Goal: Navigation & Orientation: Find specific page/section

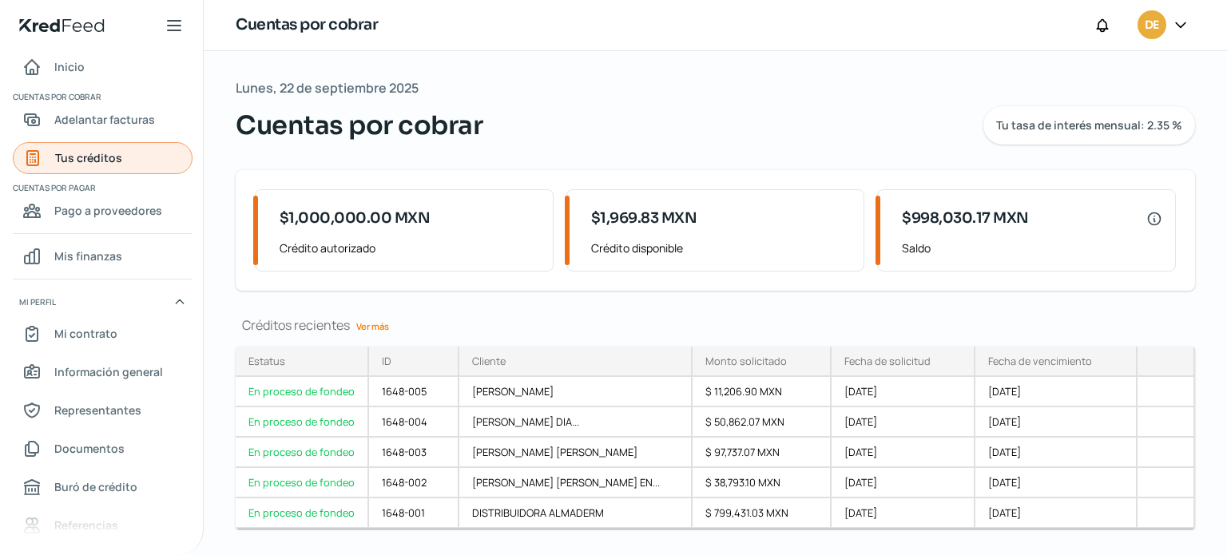
click at [114, 156] on span "Tus créditos" at bounding box center [88, 158] width 67 height 20
click at [103, 116] on span "Adelantar facturas" at bounding box center [104, 119] width 101 height 20
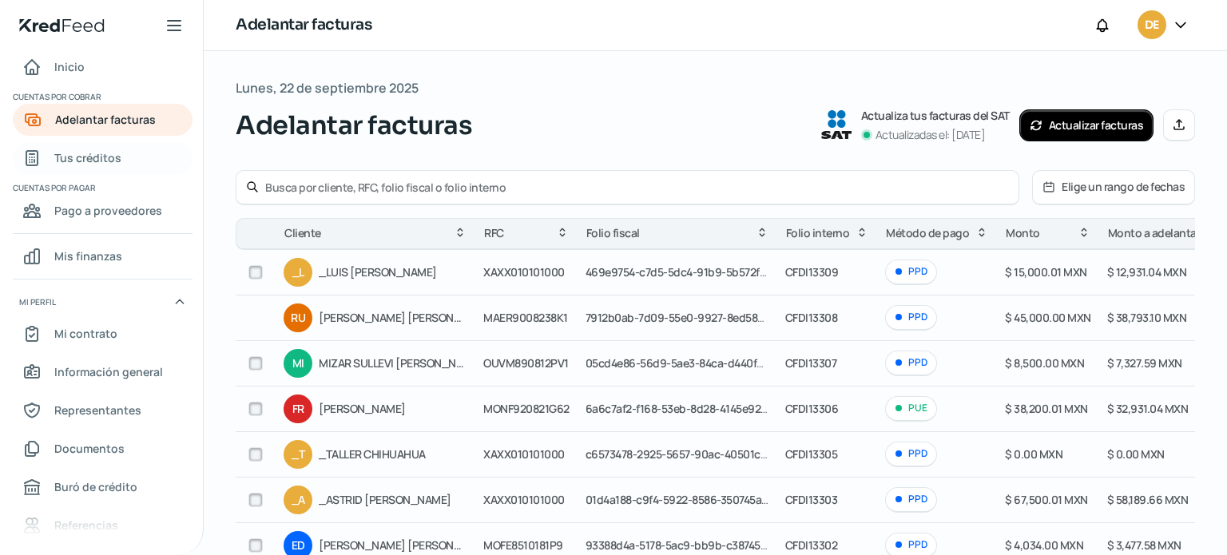
click at [116, 161] on span "Tus créditos" at bounding box center [87, 158] width 67 height 20
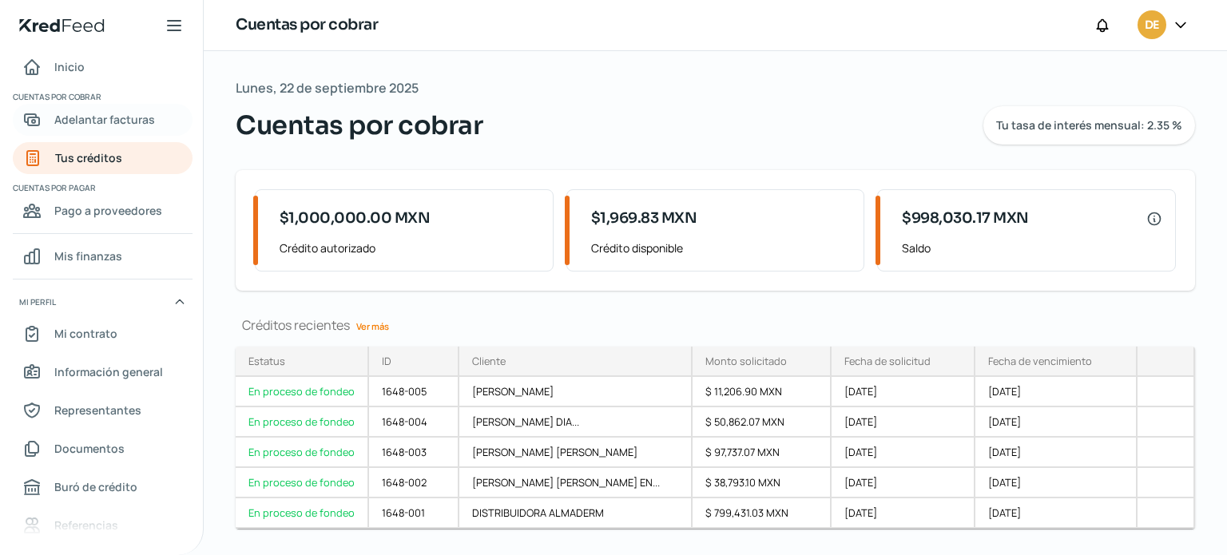
click at [131, 121] on span "Adelantar facturas" at bounding box center [104, 119] width 101 height 20
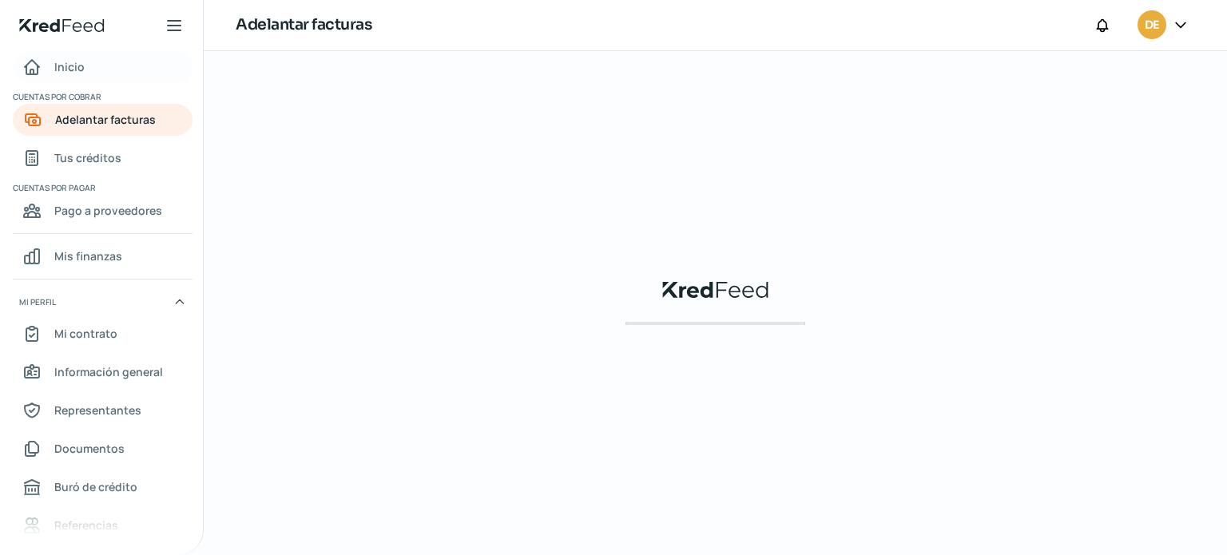
click at [77, 63] on span "Inicio" at bounding box center [69, 67] width 30 height 20
